Goal: Task Accomplishment & Management: Manage account settings

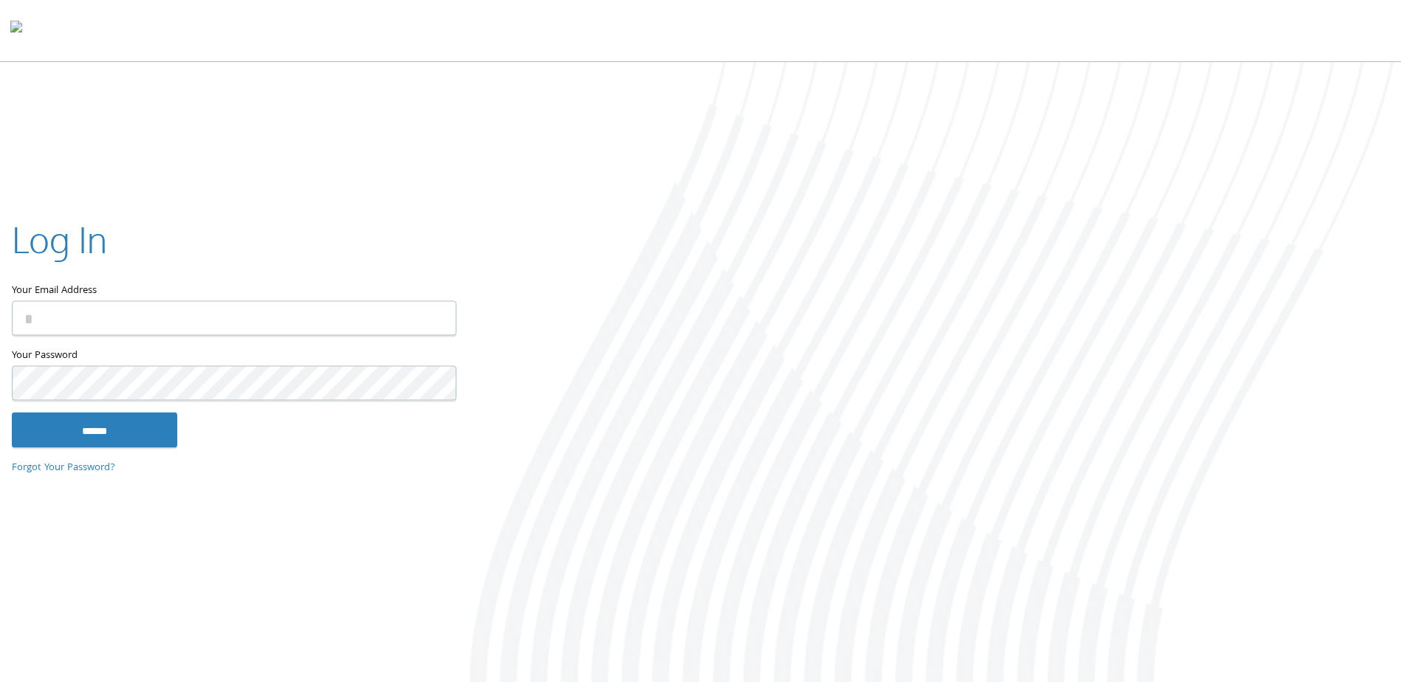
click at [327, 314] on input "Your Email Address" at bounding box center [234, 318] width 445 height 35
type input "**********"
click at [12, 413] on input "******" at bounding box center [94, 430] width 165 height 35
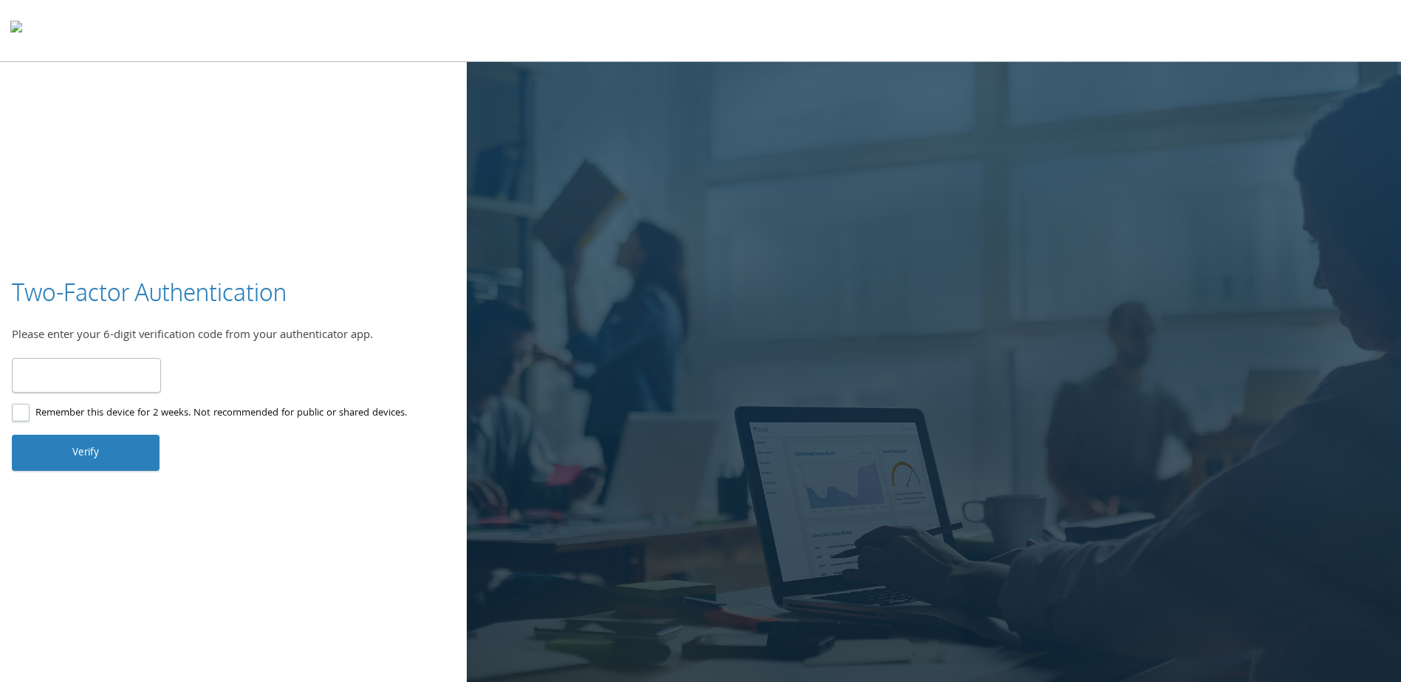
type input "******"
